Goal: Answer question/provide support: Answer question/provide support

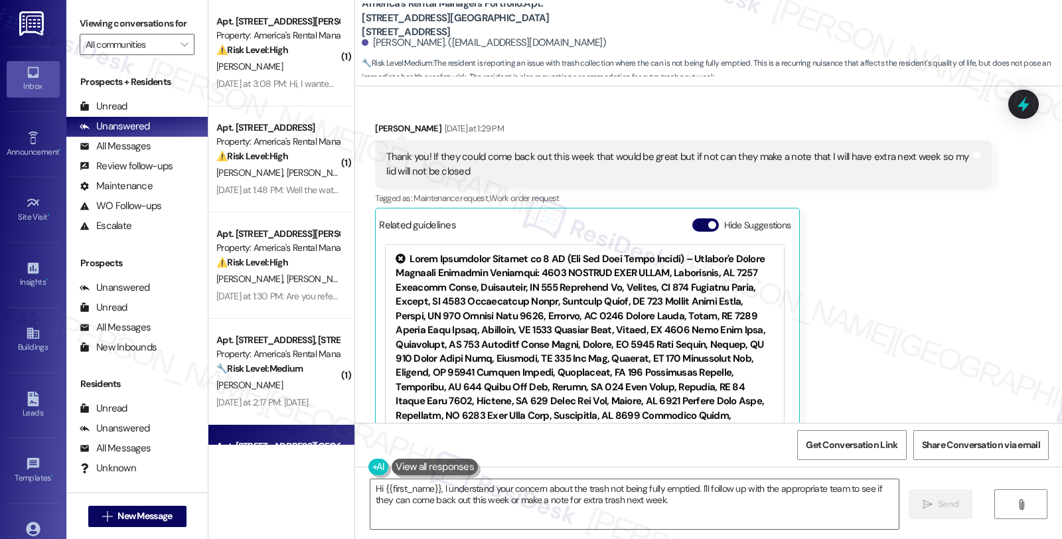
scroll to position [1096, 0]
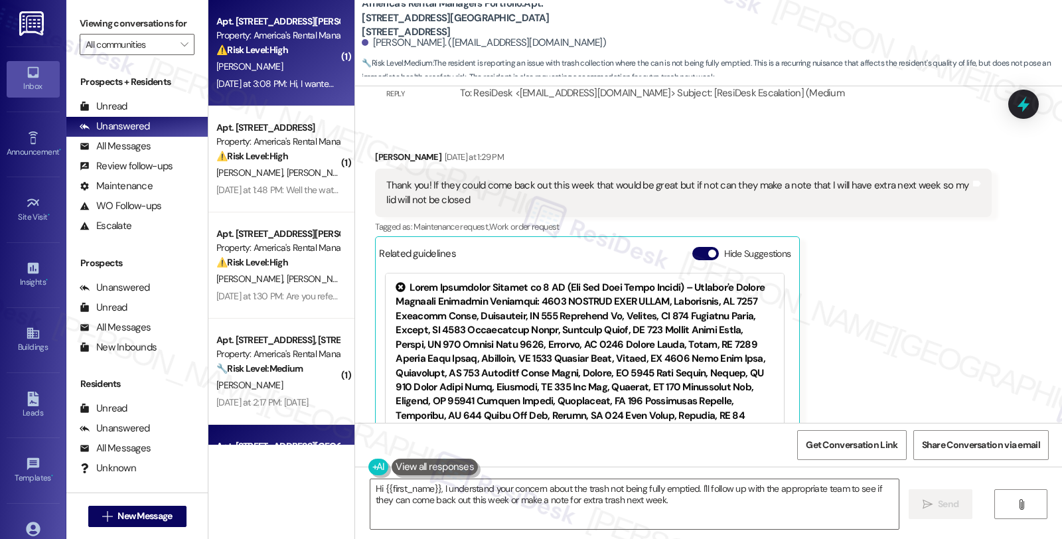
click at [287, 74] on div "[PERSON_NAME]" at bounding box center [277, 66] width 125 height 17
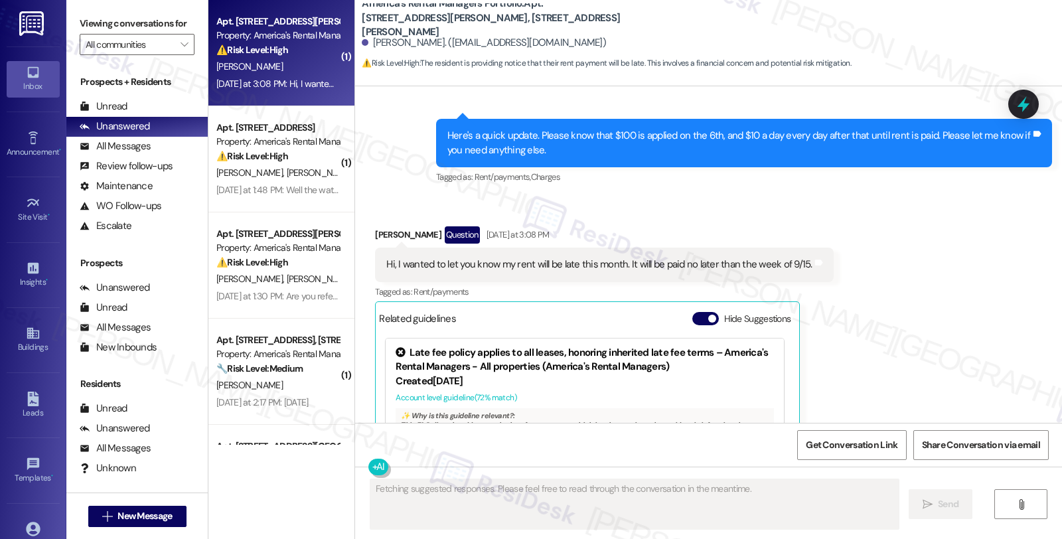
scroll to position [1341, 0]
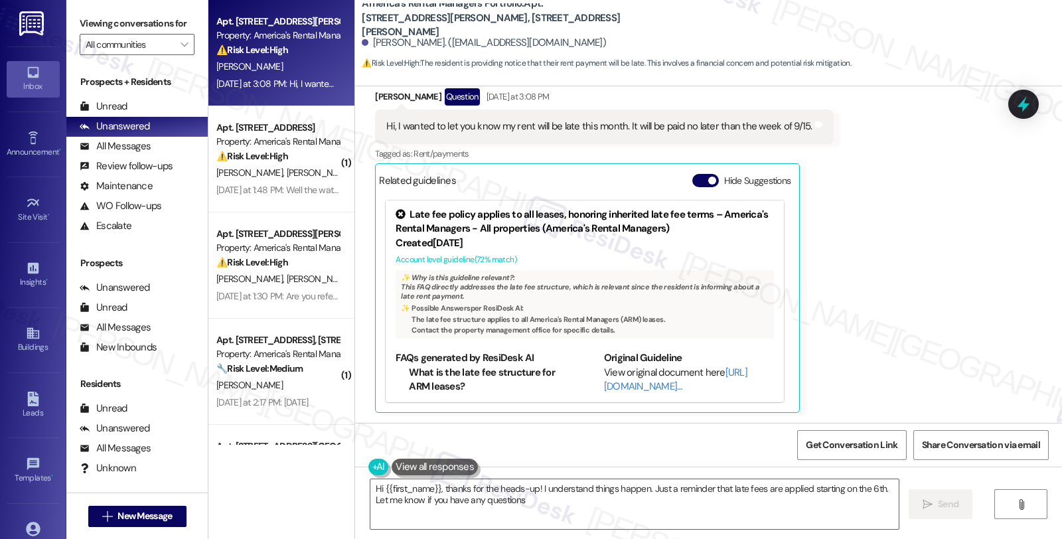
type textarea "Hi {{first_name}}, thanks for the heads-up! I understand things happen. Just a …"
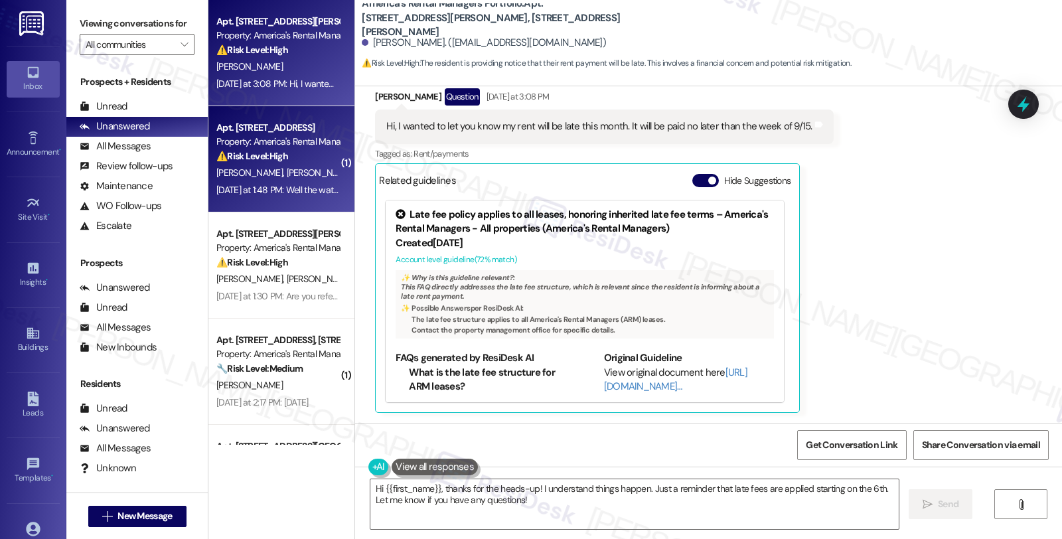
click at [296, 144] on div "Property: America's Rental Managers Portfolio" at bounding box center [277, 142] width 123 height 14
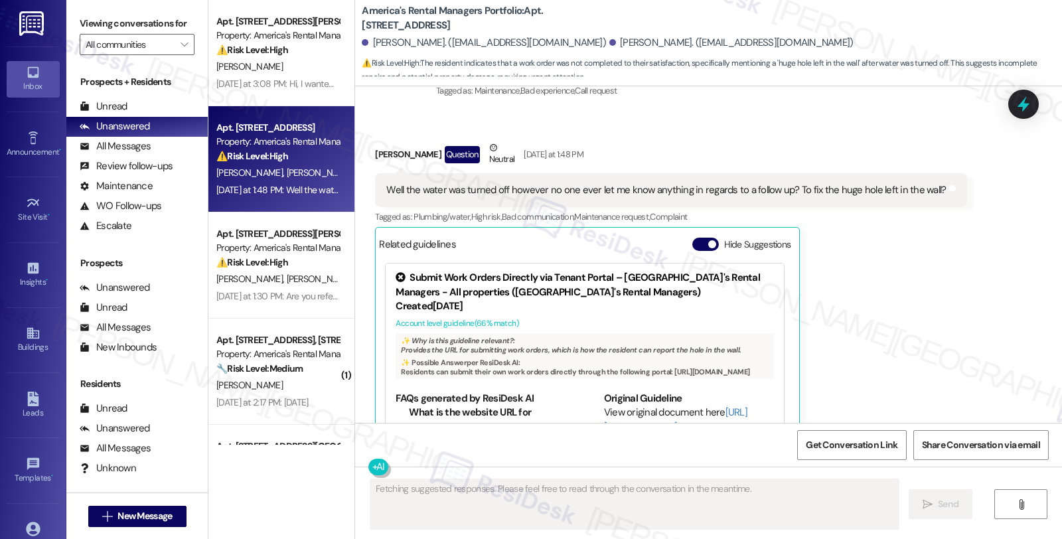
scroll to position [1256, 0]
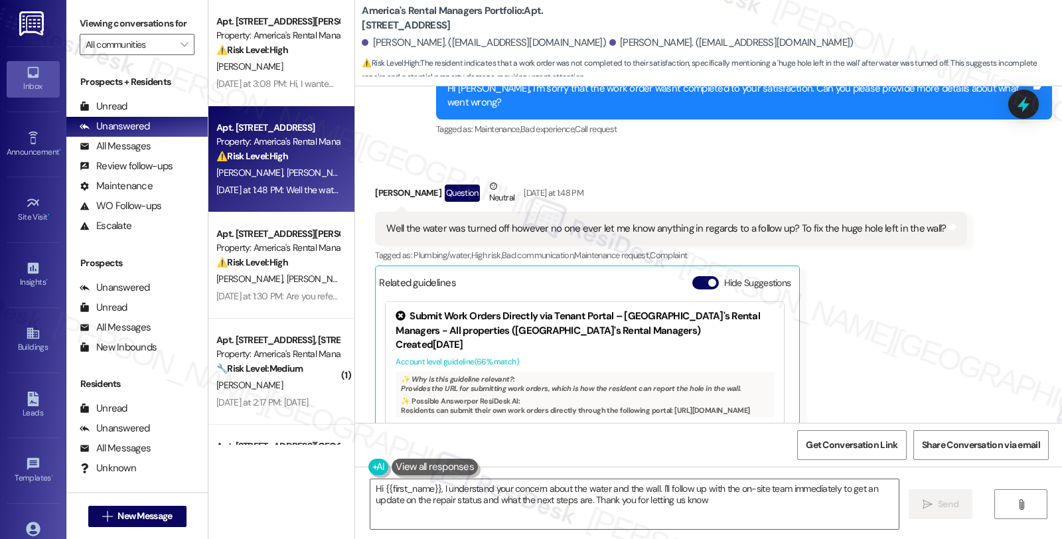
type textarea "Hi {{first_name}}, I understand your concern about the water and the wall. I'll…"
click at [850, 443] on span "Get Conversation Link" at bounding box center [852, 445] width 92 height 14
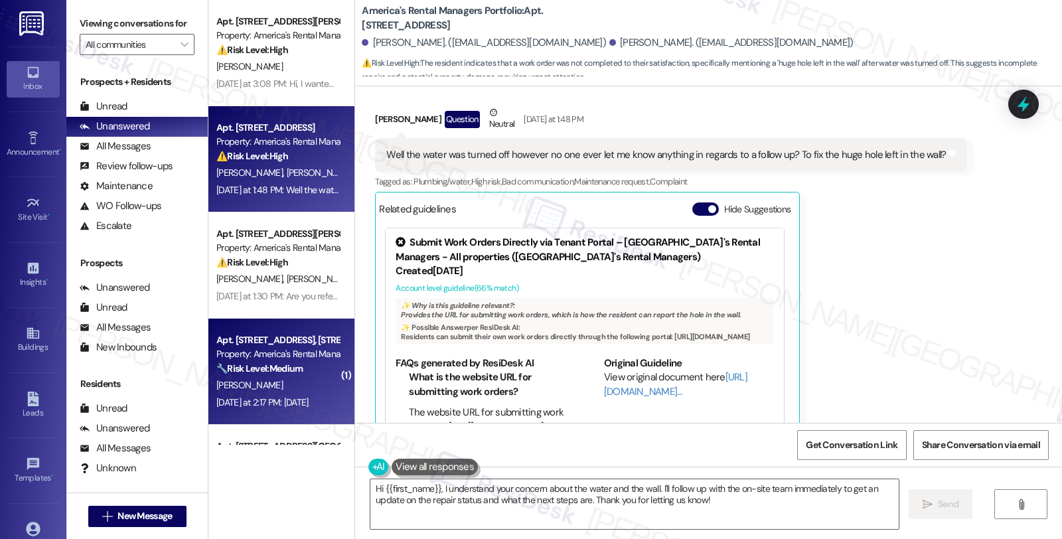
click at [283, 384] on div "[PERSON_NAME]" at bounding box center [277, 385] width 125 height 17
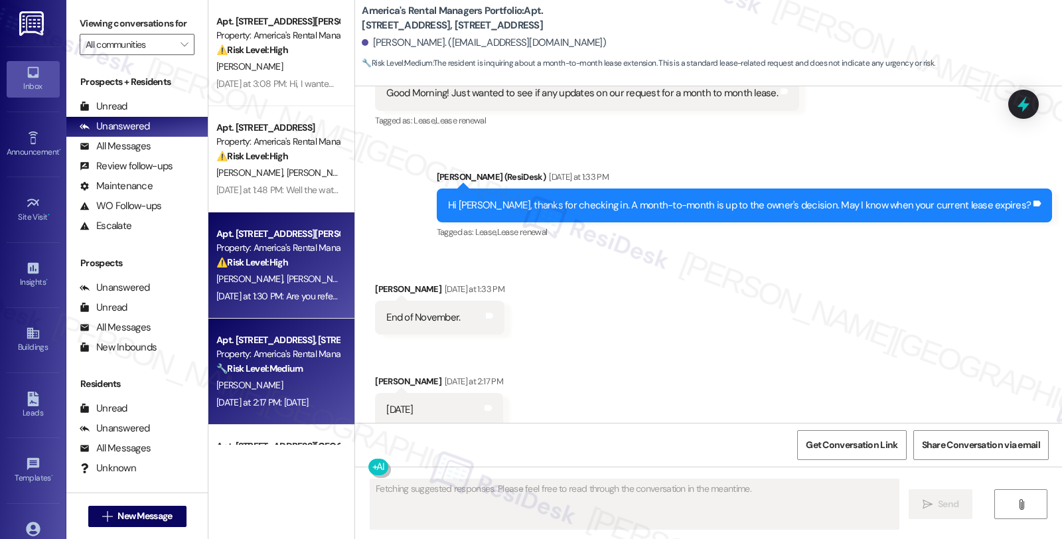
scroll to position [74, 0]
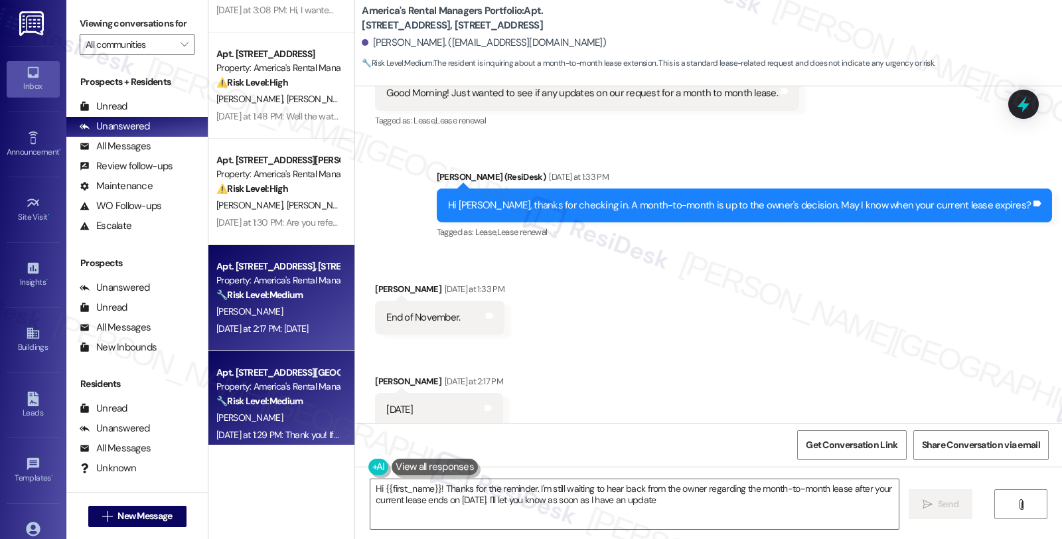
type textarea "Hi {{first_name}}! Thanks for the reminder. I'm still waiting to hear back from…"
click at [292, 388] on div "Property: America's Rental Managers Portfolio" at bounding box center [277, 387] width 123 height 14
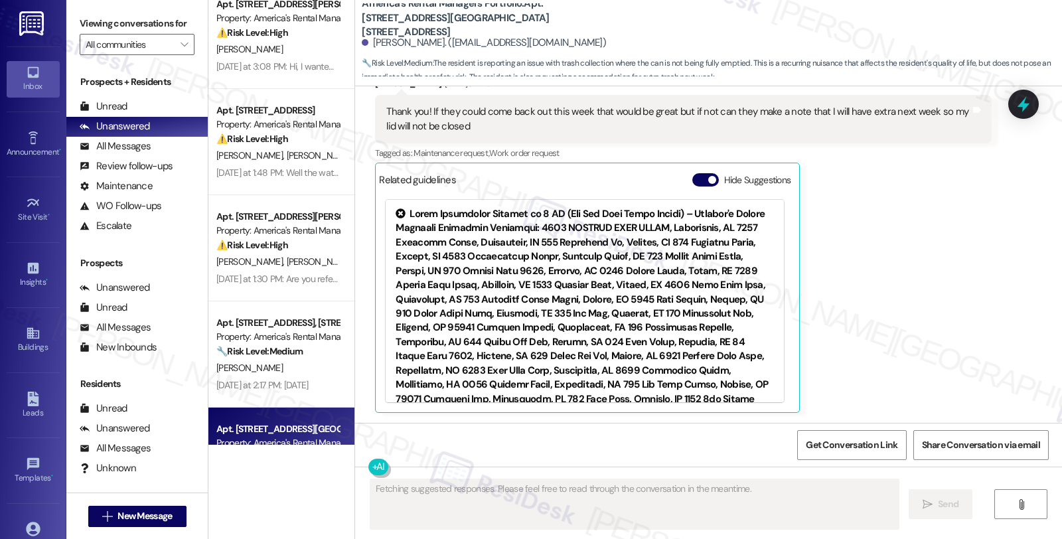
scroll to position [0, 0]
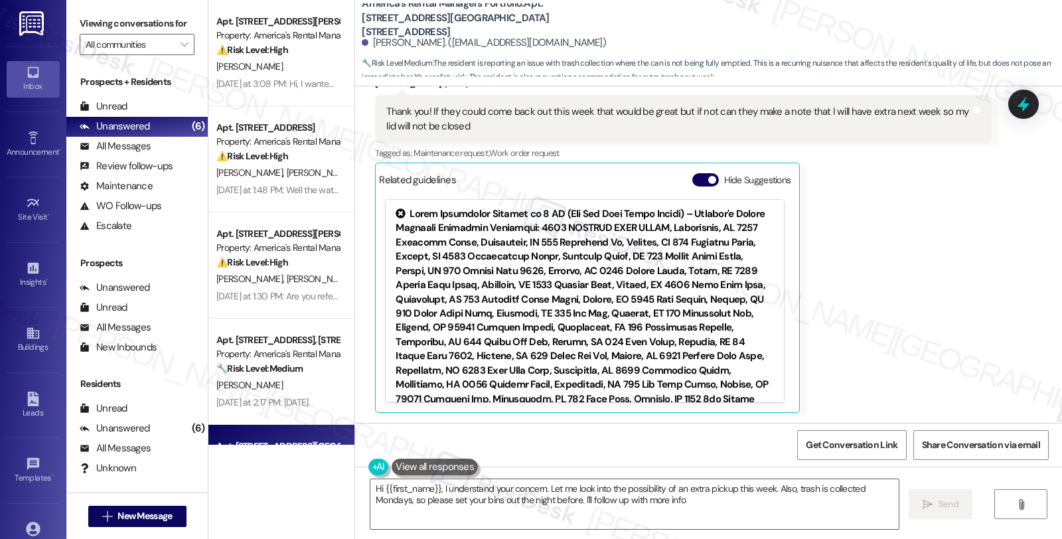
type textarea "Hi {{first_name}}, I understand your concern. Let me look into the possibility …"
